Goal: Answer question/provide support

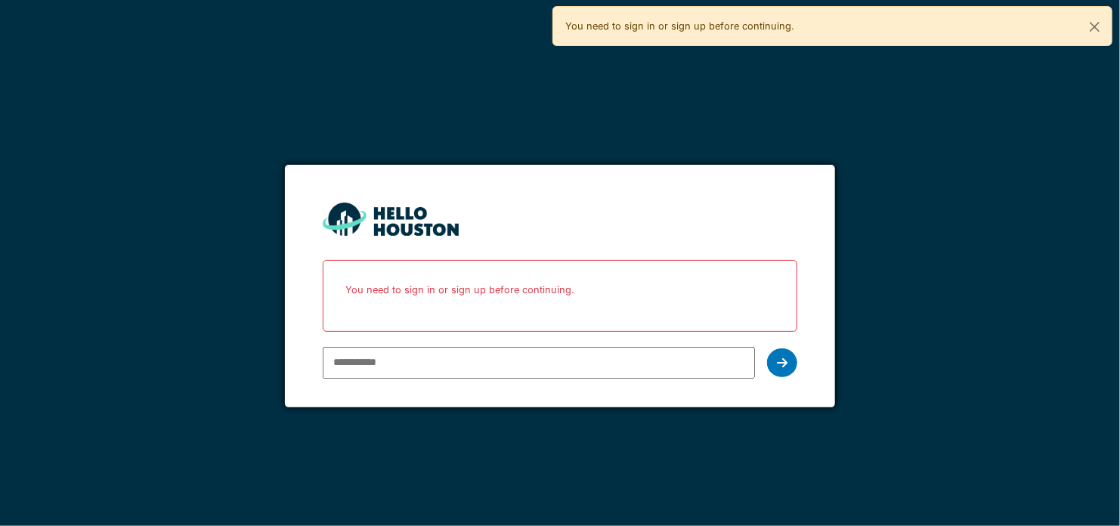
click at [482, 360] on input "email" at bounding box center [539, 363] width 432 height 32
type input "**********"
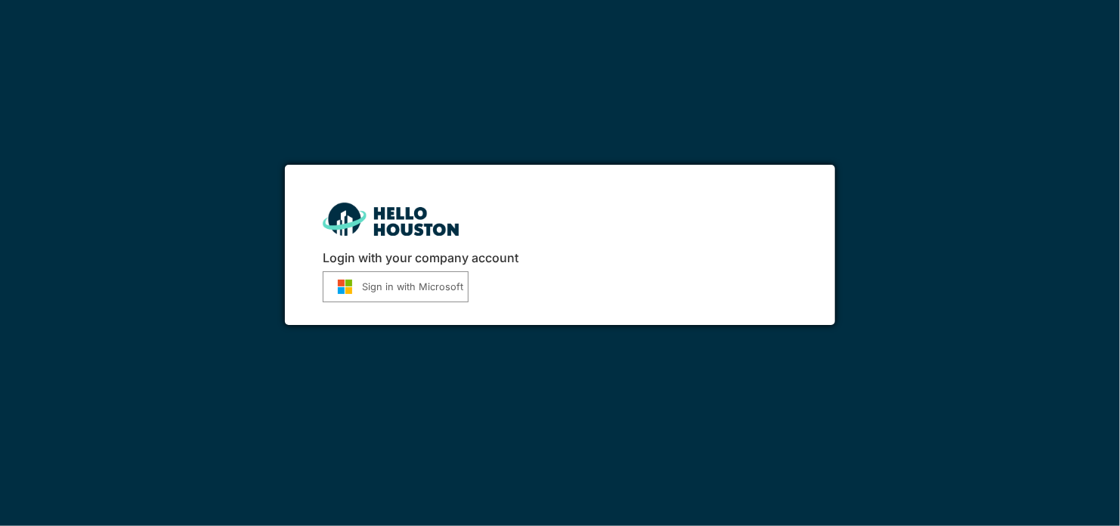
click at [417, 309] on div "Login with your company account Sign in with Microsoft" at bounding box center [560, 245] width 550 height 160
click at [435, 288] on button "Sign in with Microsoft" at bounding box center [396, 286] width 146 height 31
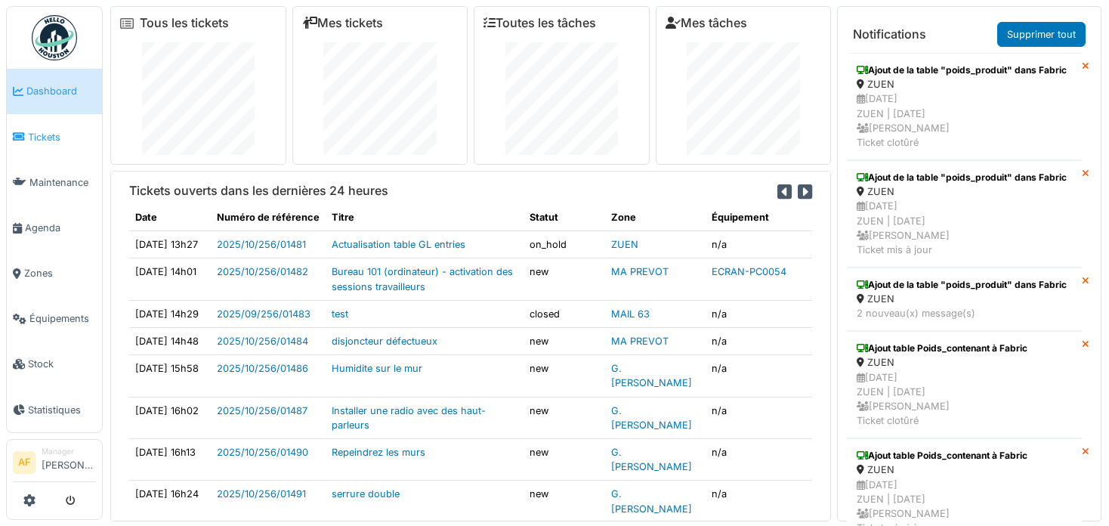
click at [48, 136] on span "Tickets" at bounding box center [62, 137] width 68 height 14
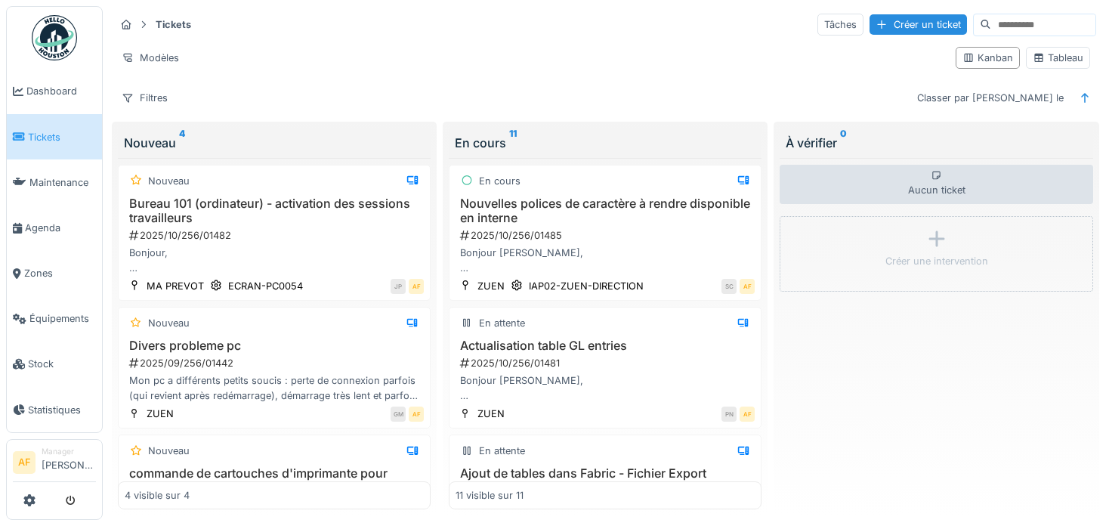
click at [38, 131] on span "Tickets" at bounding box center [62, 137] width 68 height 14
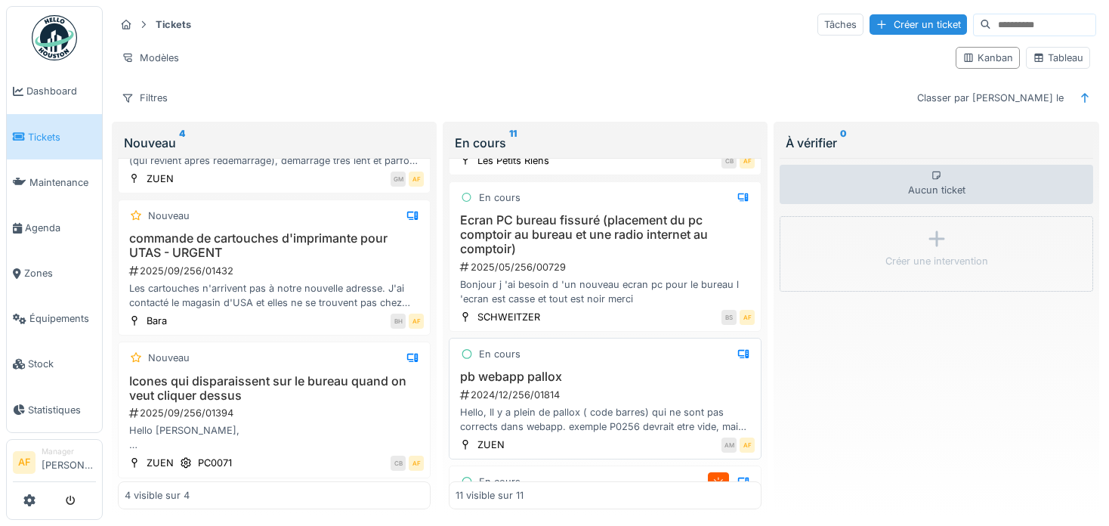
scroll to position [1137, 0]
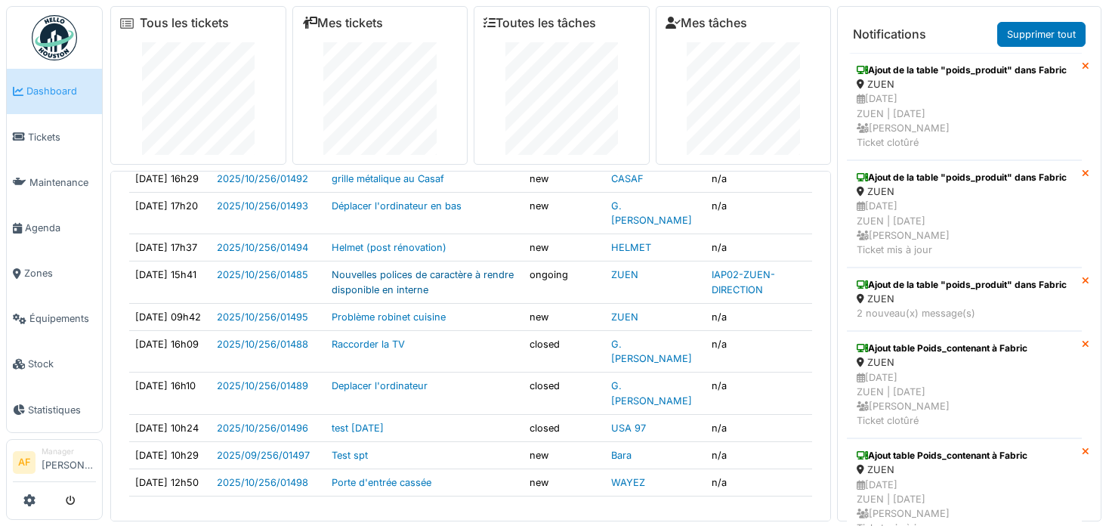
scroll to position [506, 0]
click at [17, 130] on li "Tickets" at bounding box center [54, 137] width 83 height 14
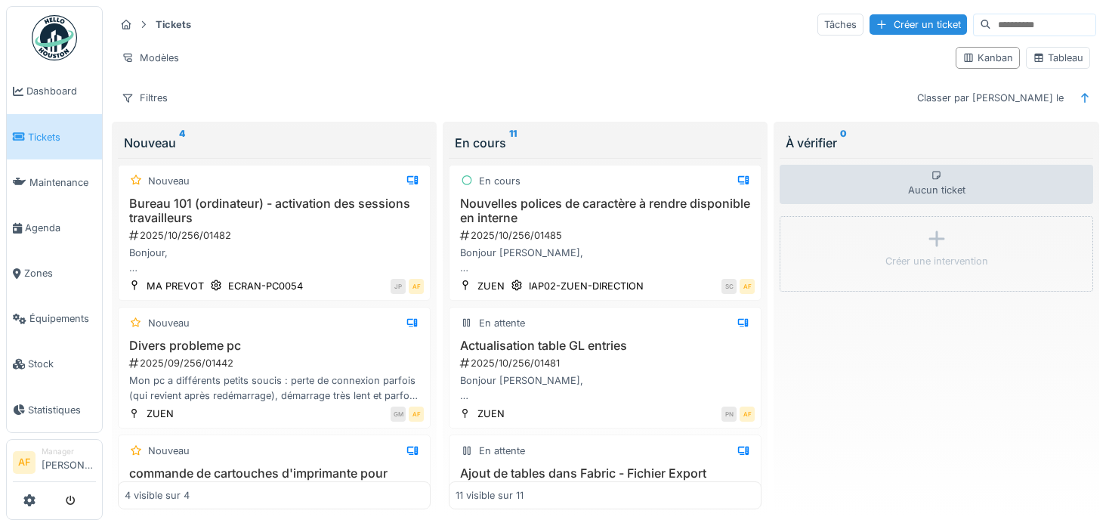
click at [60, 136] on span "Tickets" at bounding box center [62, 137] width 68 height 14
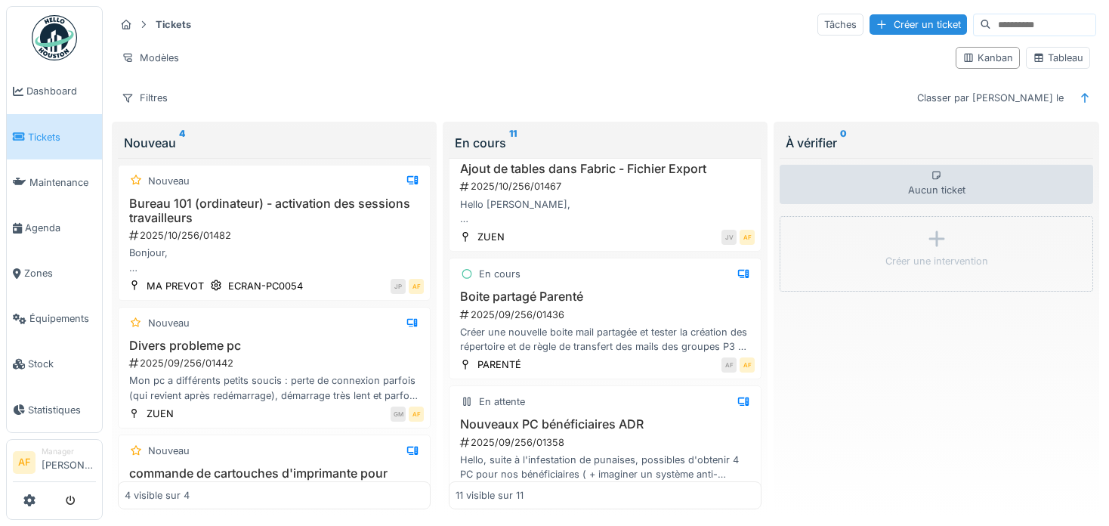
scroll to position [378, 0]
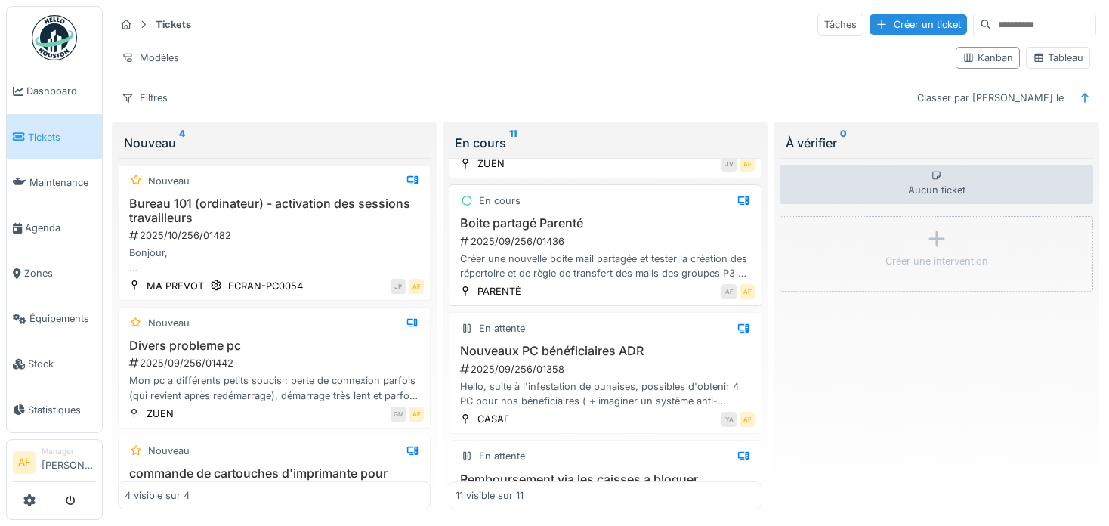
click at [557, 234] on div "2025/09/256/01436" at bounding box center [607, 241] width 296 height 14
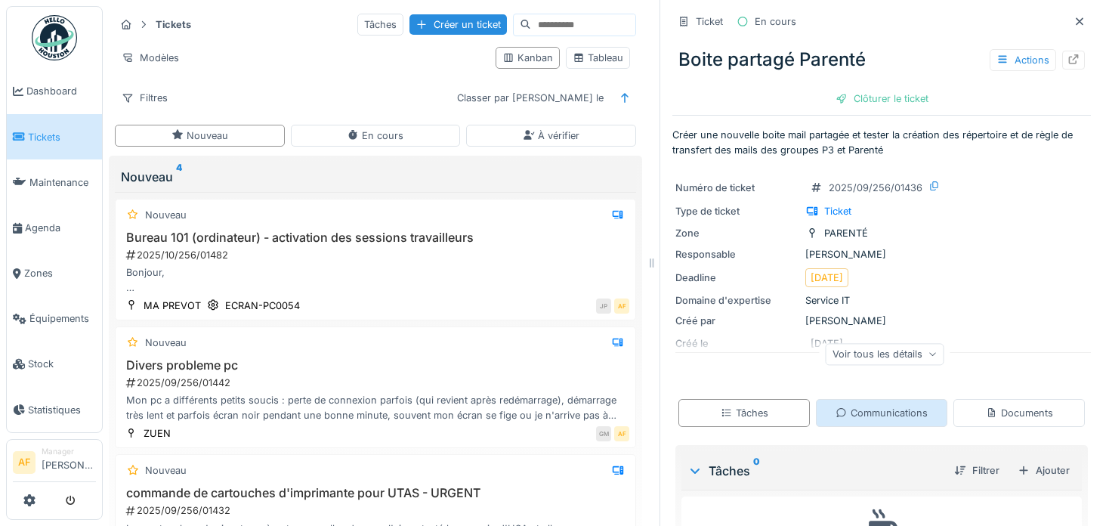
click at [854, 415] on div "Communications" at bounding box center [882, 413] width 92 height 14
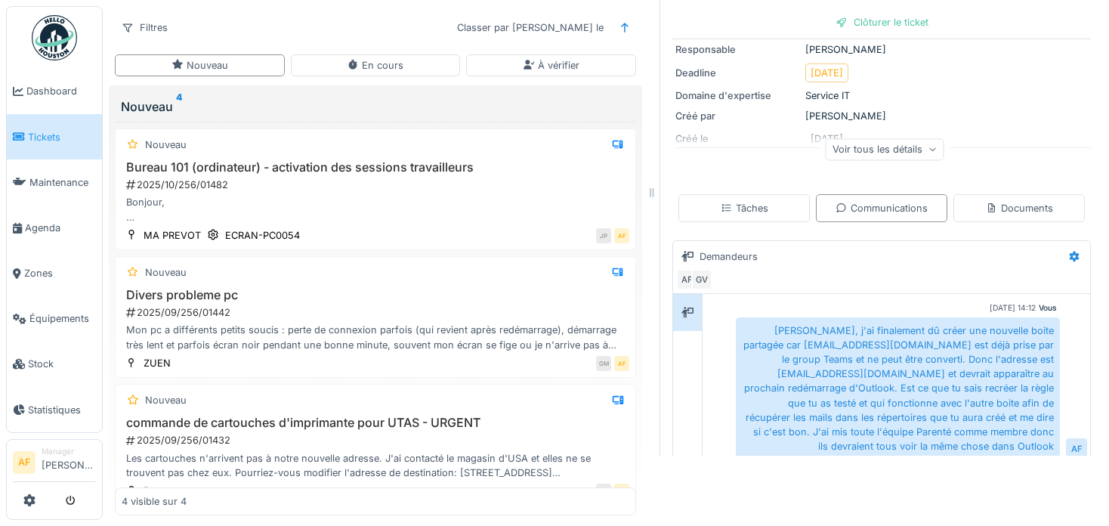
scroll to position [216, 0]
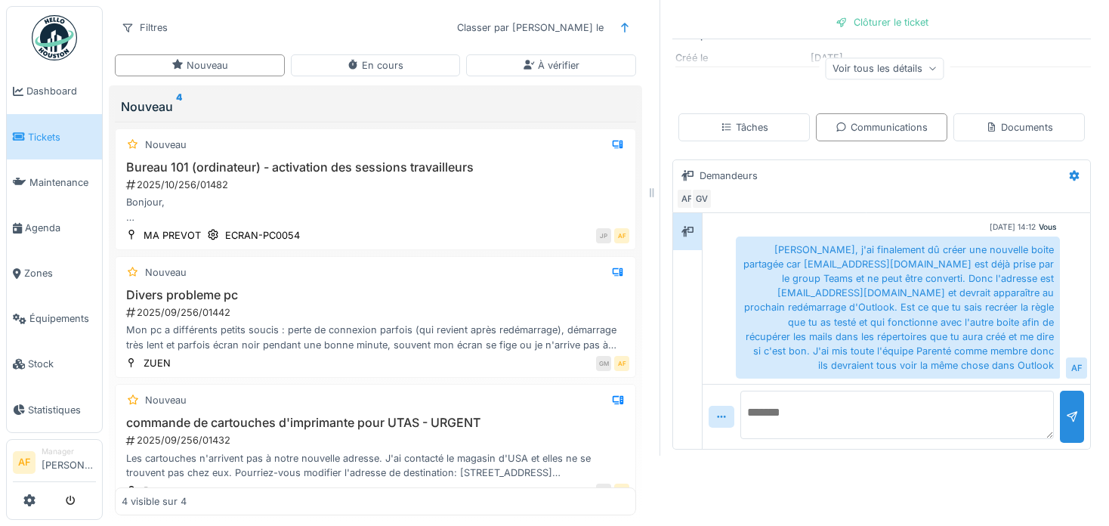
click at [932, 401] on textarea at bounding box center [898, 415] width 314 height 48
click at [866, 407] on textarea at bounding box center [898, 415] width 314 height 48
type textarea "*"
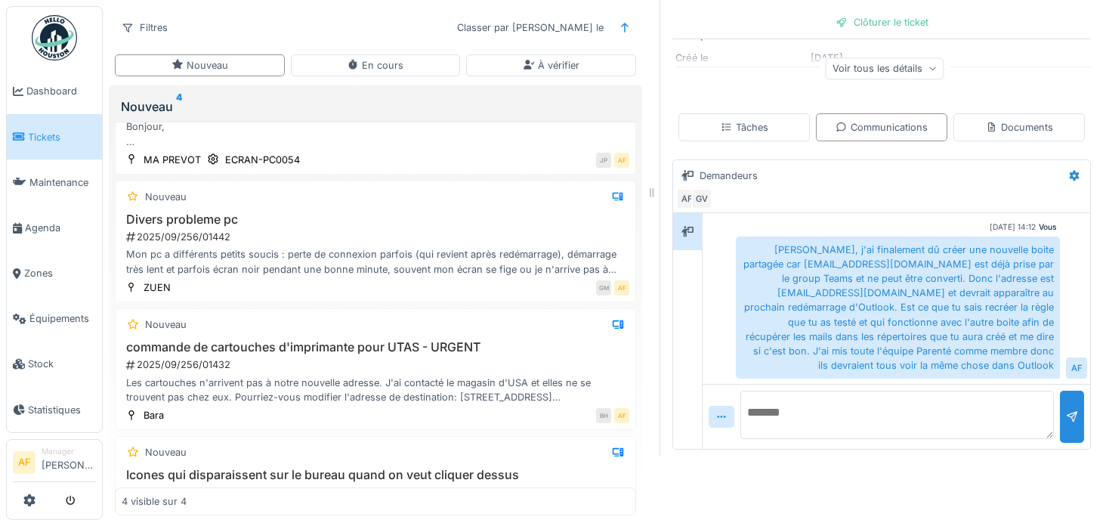
click at [826, 395] on textarea at bounding box center [898, 415] width 314 height 48
type textarea "*"
type textarea "**********"
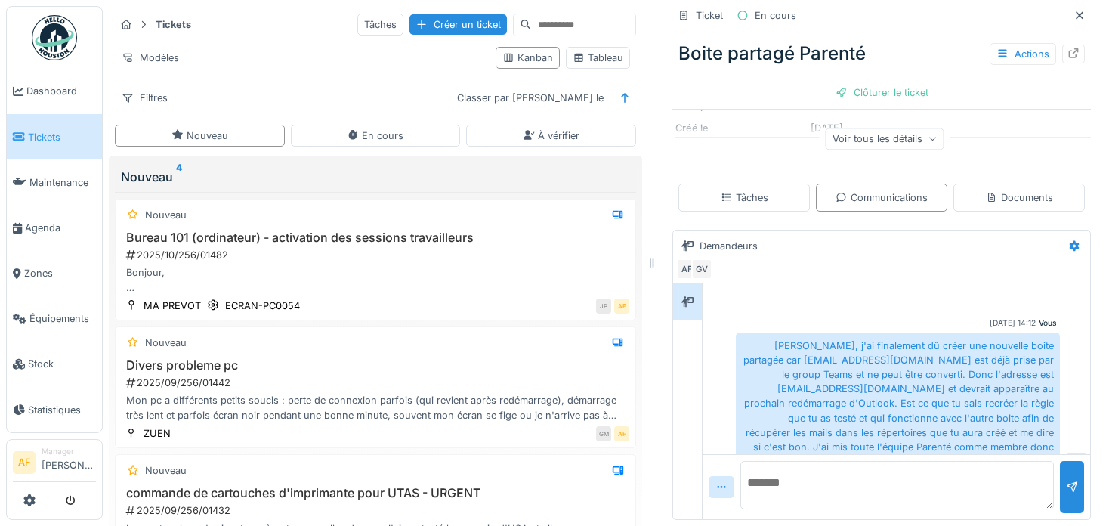
scroll to position [0, 0]
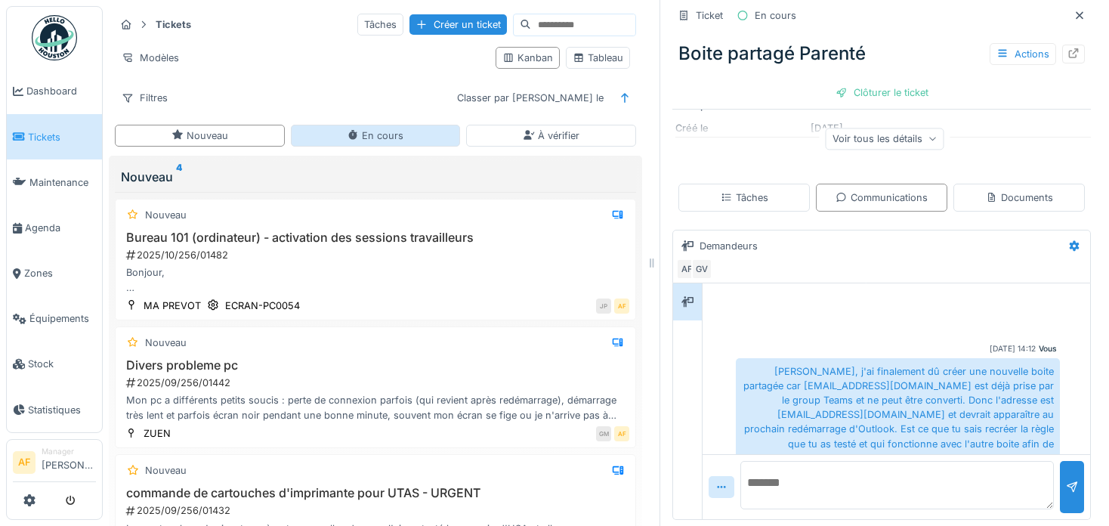
click at [356, 134] on div "En cours" at bounding box center [375, 135] width 57 height 14
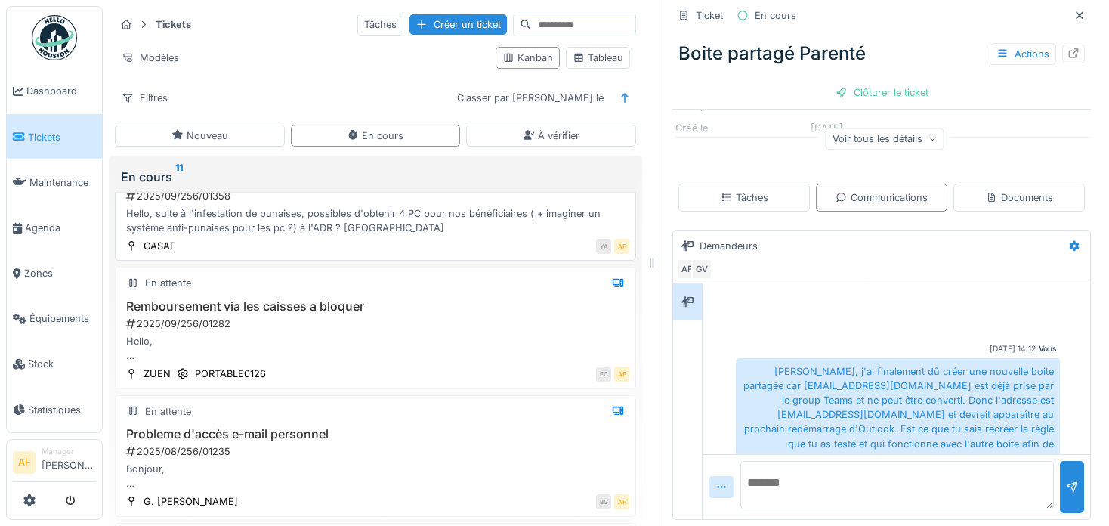
scroll to position [605, 0]
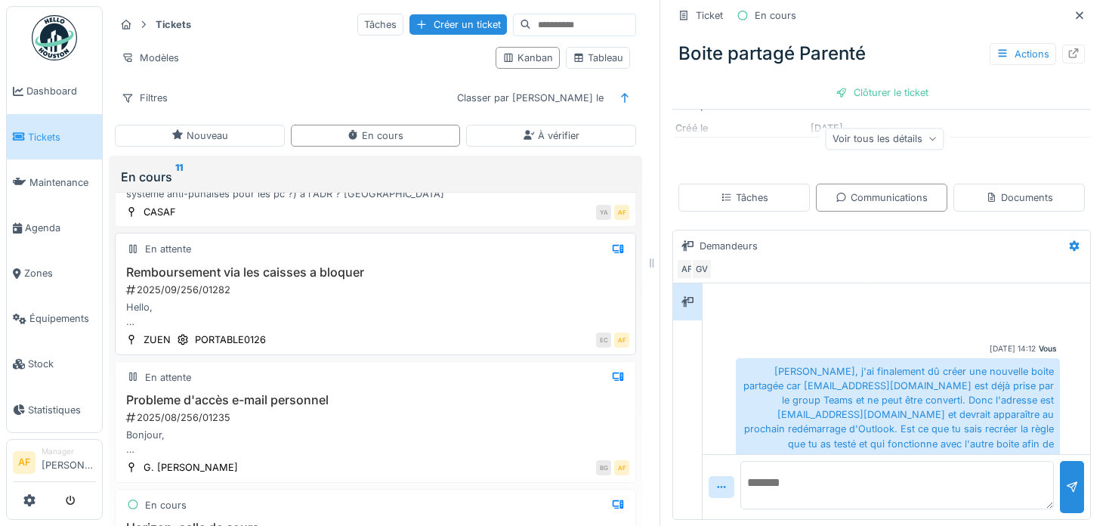
click at [359, 283] on div "2025/09/256/01282" at bounding box center [377, 290] width 505 height 14
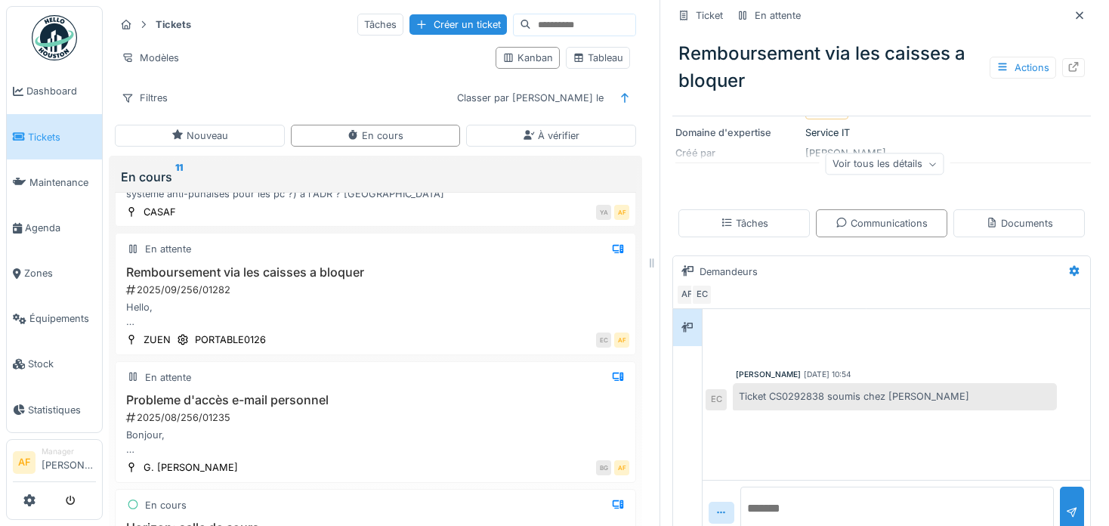
scroll to position [295, 0]
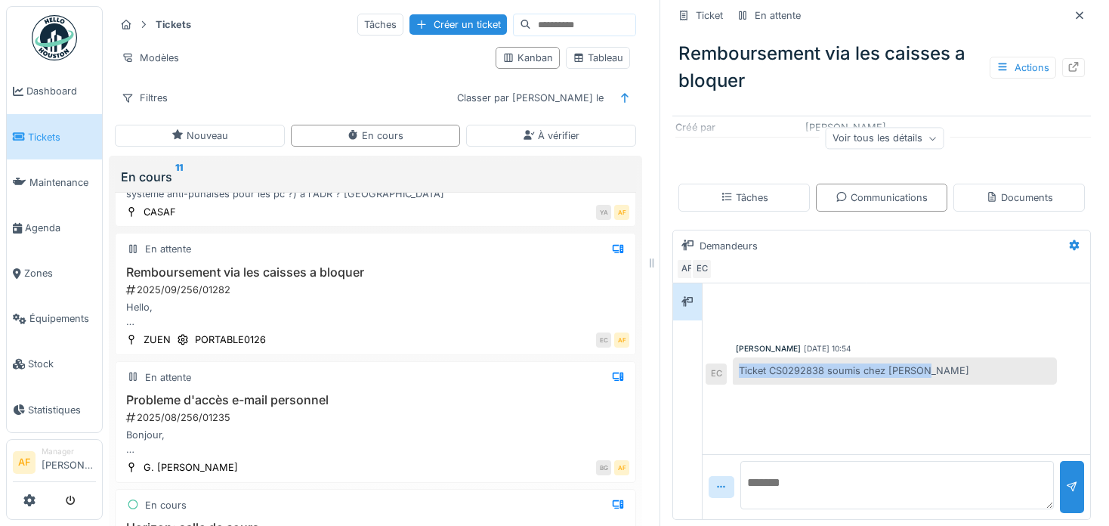
drag, startPoint x: 840, startPoint y: 373, endPoint x: 723, endPoint y: 368, distance: 116.5
click at [733, 368] on div "Ticket CS0292838 soumis chez Generix" at bounding box center [895, 370] width 324 height 26
copy div "Ticket CS0292838 soumis chez Generix"
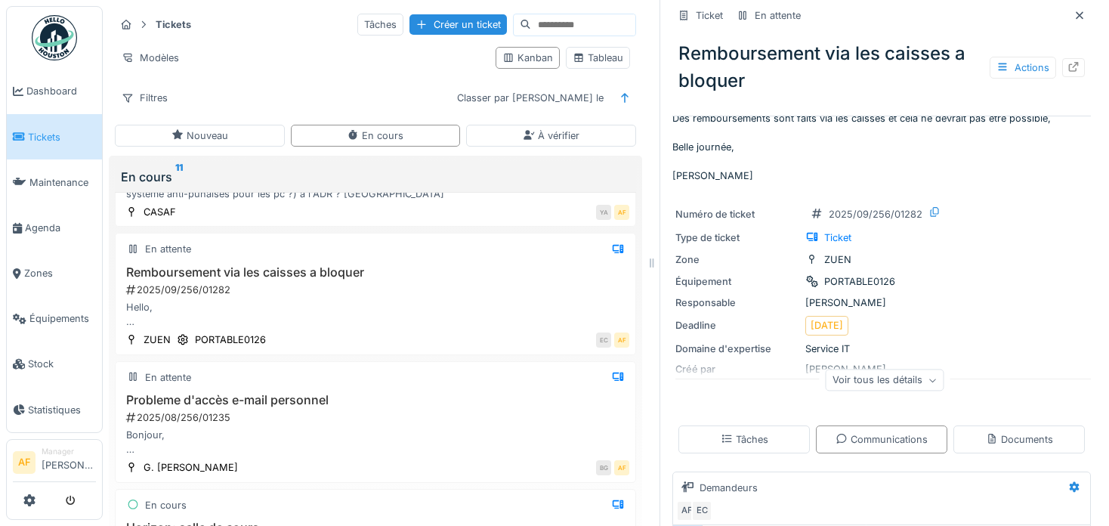
scroll to position [0, 0]
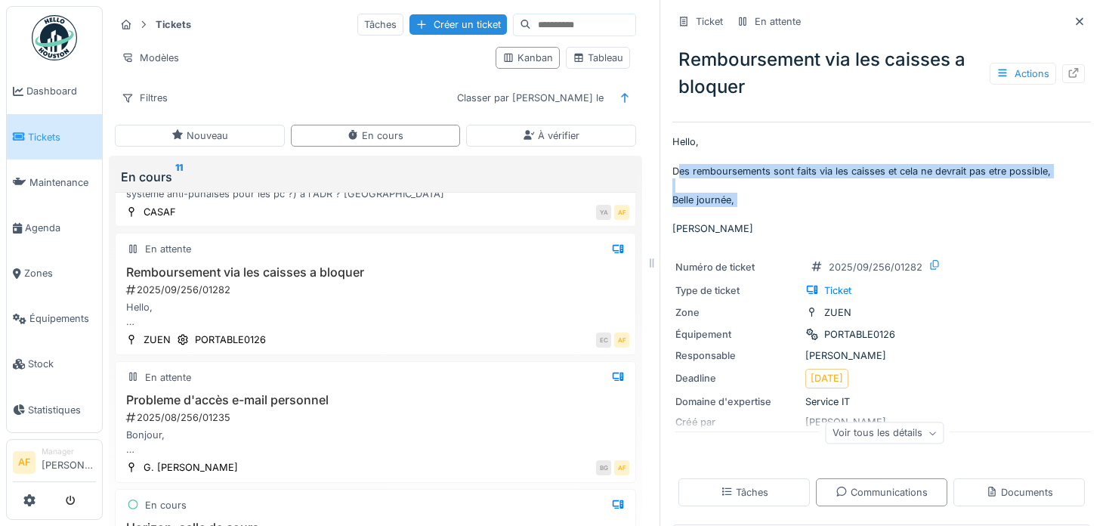
drag, startPoint x: 688, startPoint y: 215, endPoint x: 681, endPoint y: 187, distance: 29.7
click at [673, 175] on p "Hello, Des remboursements sont faits via les caisses et cela ne devrait pas etr…" at bounding box center [882, 185] width 419 height 101
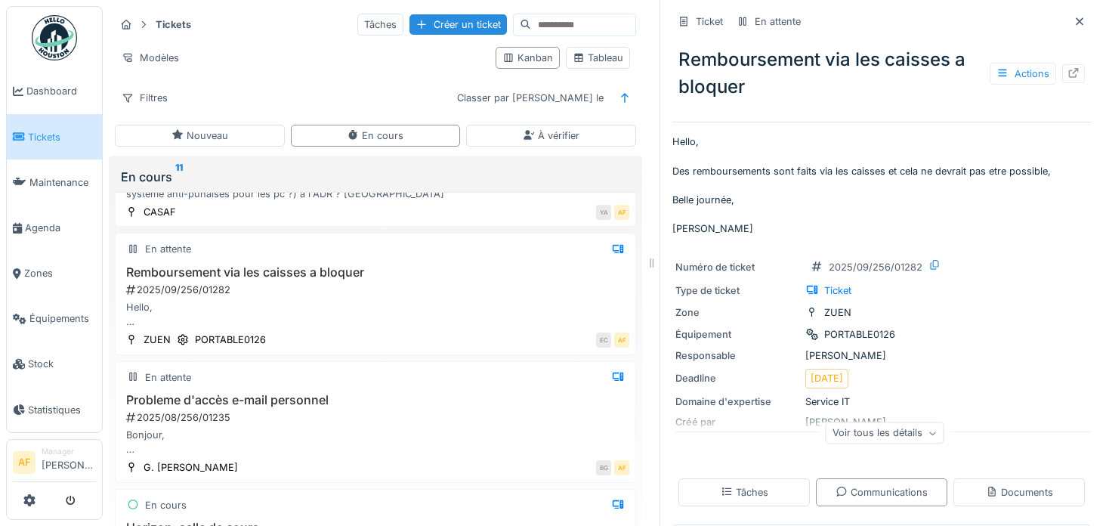
drag, startPoint x: 728, startPoint y: 221, endPoint x: 706, endPoint y: 221, distance: 21.9
click at [727, 221] on p "Hello, Des remboursements sont faits via les caisses et cela ne devrait pas etr…" at bounding box center [882, 185] width 419 height 101
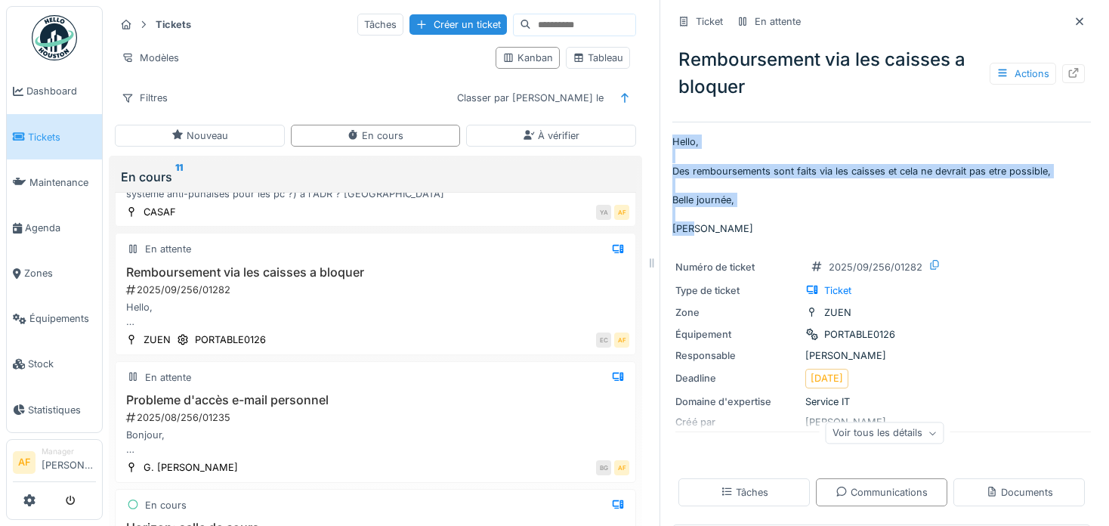
drag, startPoint x: 673, startPoint y: 205, endPoint x: 658, endPoint y: 141, distance: 65.8
click at [660, 141] on div "Ticket En attente Remboursement via les caisses a bloquer Actions Hello, Des re…" at bounding box center [882, 263] width 444 height 526
copy p "Hello, Des remboursements sont faits via les caisses et cela ne devrait pas etr…"
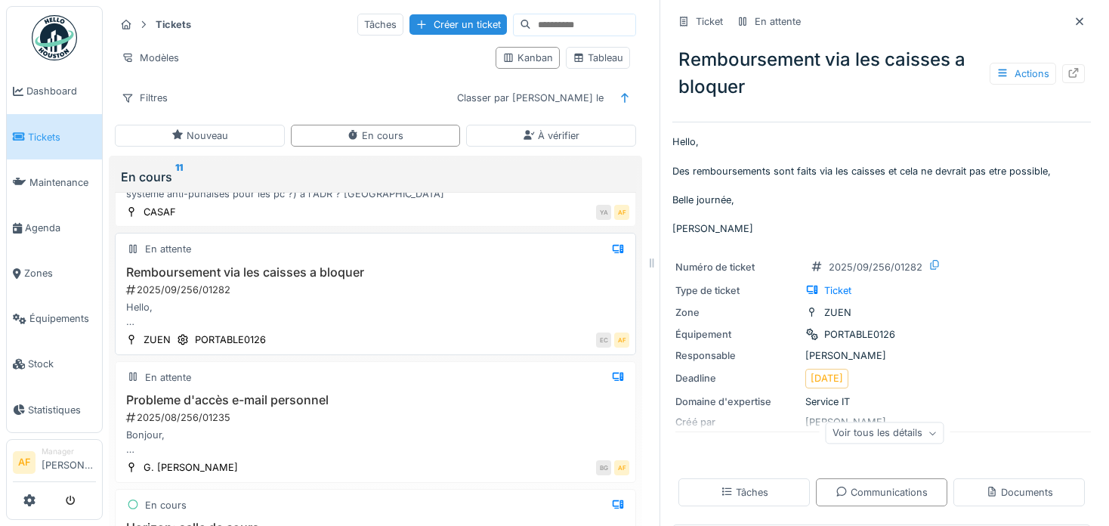
click at [445, 300] on div "Hello, Des remboursements sont faits via les caisses et cela ne devrait pas etr…" at bounding box center [376, 314] width 508 height 29
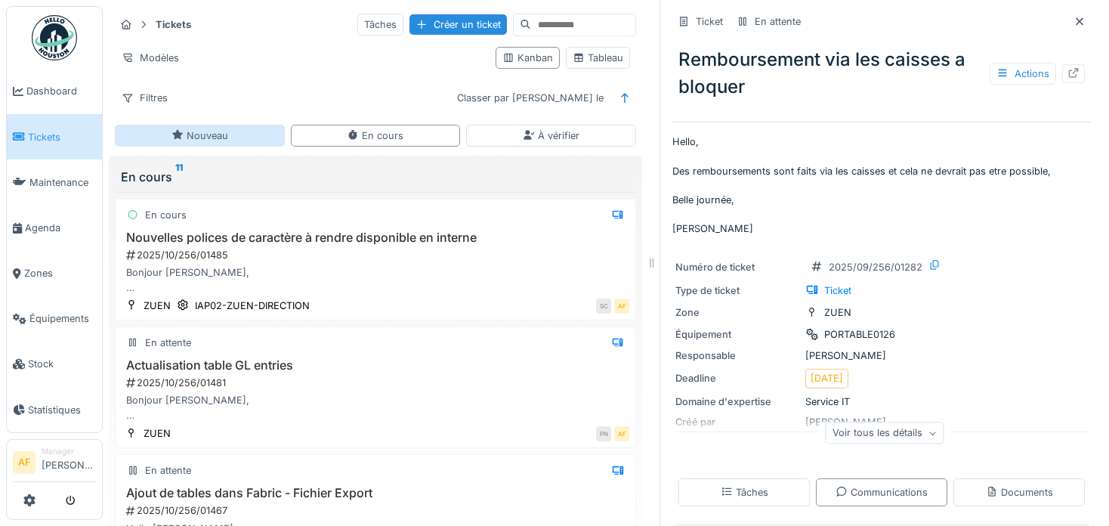
click at [240, 134] on div "Nouveau" at bounding box center [200, 136] width 170 height 22
